Goal: Check status: Check status

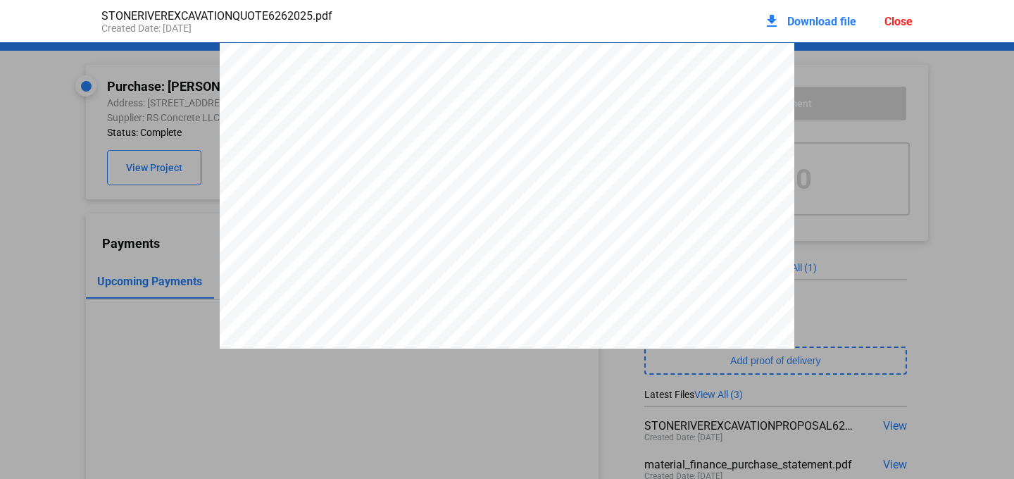
click at [886, 18] on div "Close" at bounding box center [898, 21] width 28 height 13
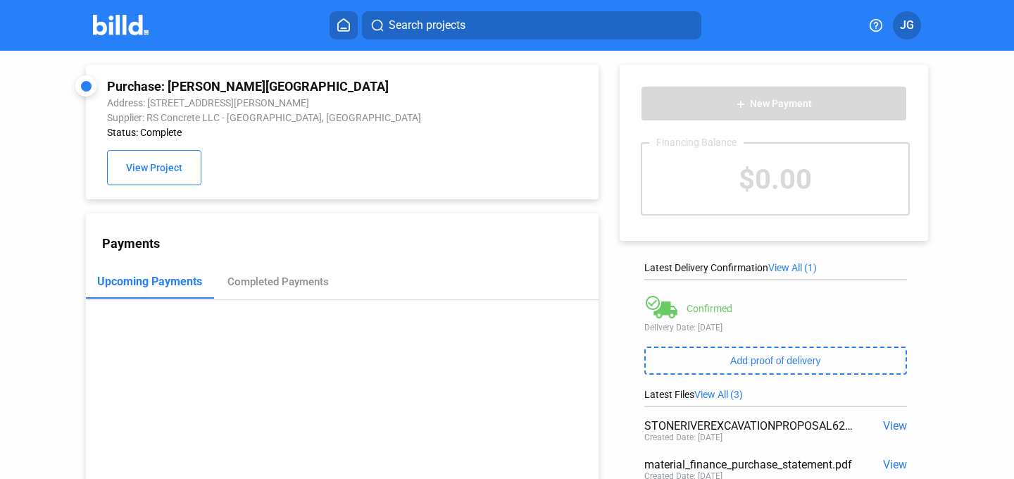
click at [116, 19] on img at bounding box center [121, 25] width 56 height 20
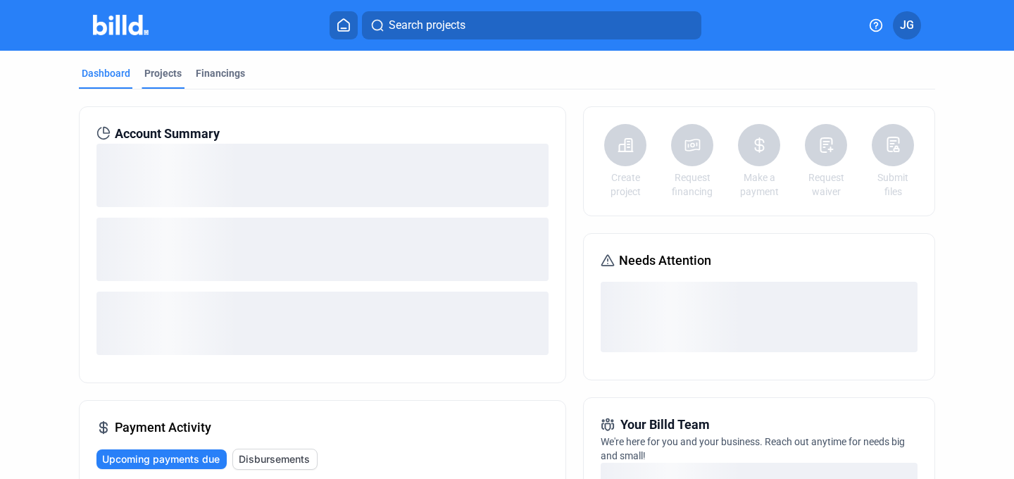
click at [160, 73] on div "Projects" at bounding box center [162, 73] width 37 height 14
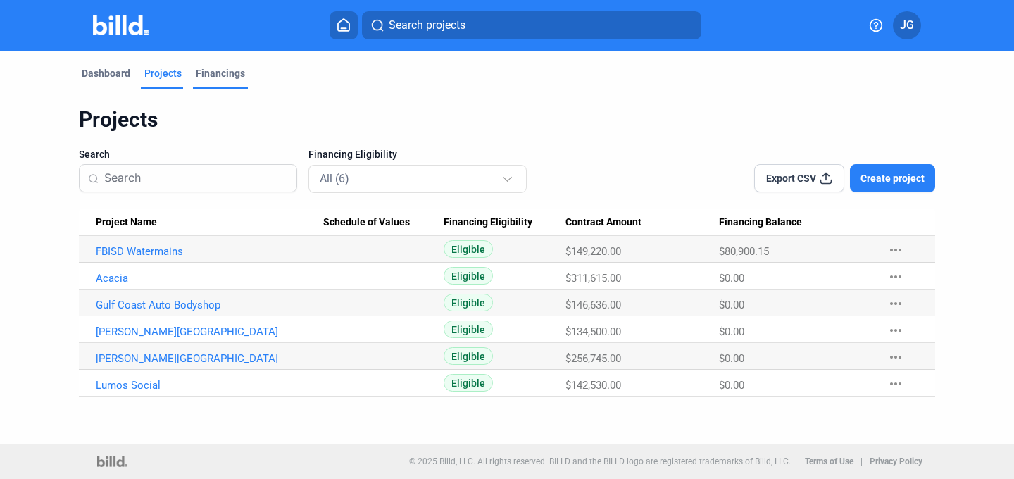
click at [212, 73] on div "Financings" at bounding box center [220, 73] width 49 height 14
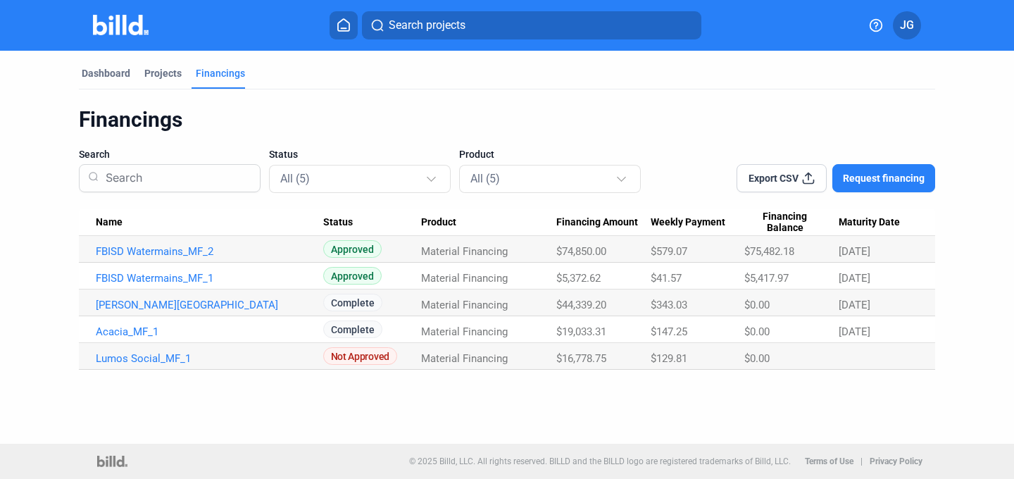
drag, startPoint x: 560, startPoint y: 305, endPoint x: 607, endPoint y: 306, distance: 46.5
click at [606, 306] on span "$44,339.20" at bounding box center [581, 304] width 50 height 13
copy span "44,339.20"
click at [263, 299] on link "[PERSON_NAME][GEOGRAPHIC_DATA]" at bounding box center [209, 304] width 227 height 13
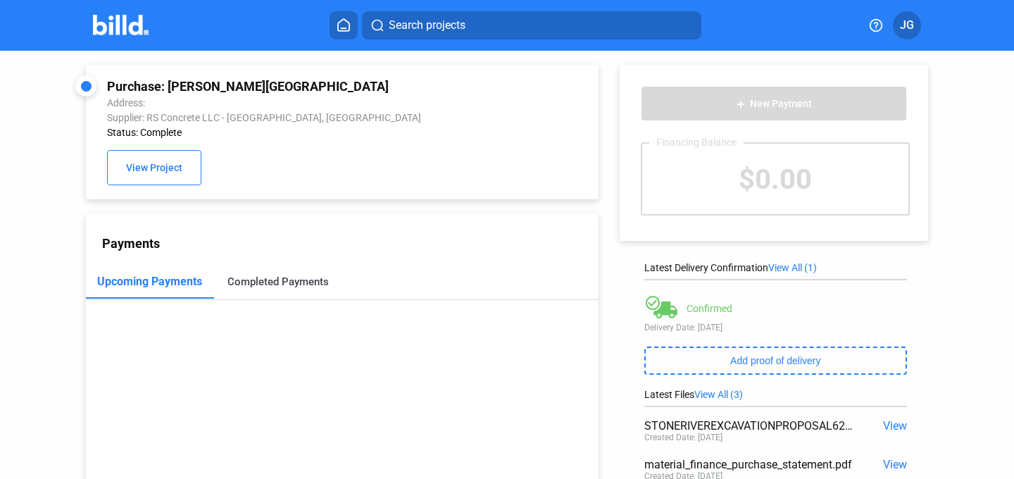
click at [273, 272] on div "Completed Payments" at bounding box center [278, 282] width 128 height 34
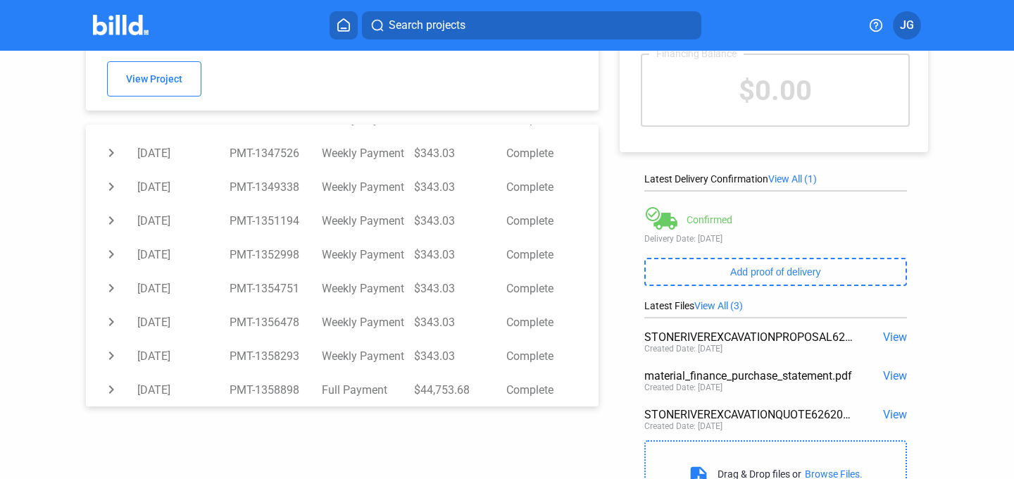
scroll to position [165, 0]
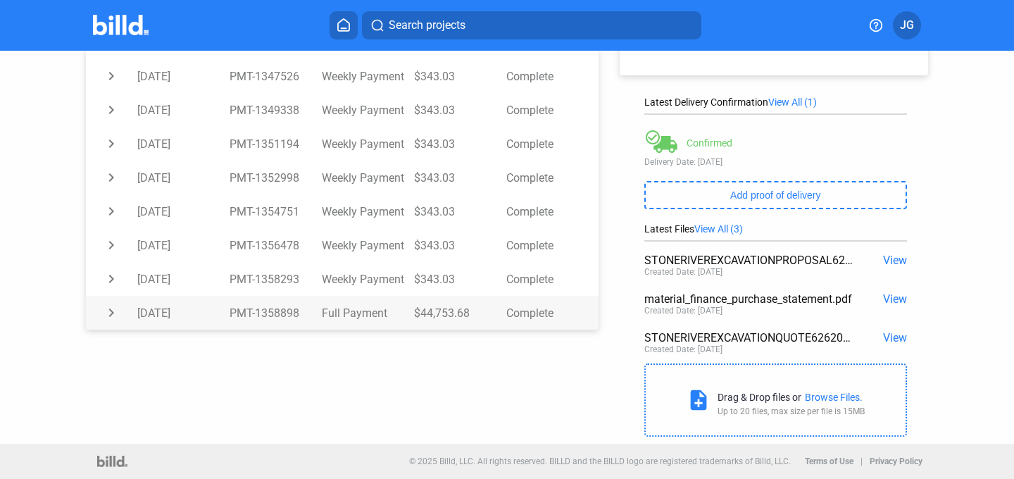
click at [111, 320] on td "chevron_right" at bounding box center [111, 313] width 51 height 34
